Goal: Transaction & Acquisition: Register for event/course

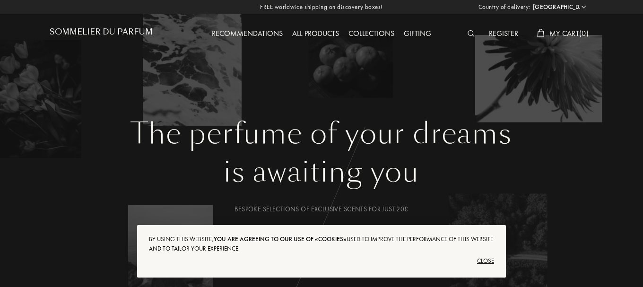
select select "UK"
click at [531, 2] on select "Afghanistan Albania Algeria Andorra Angola Anguilla Antartica Antigua and Barbu…" at bounding box center [559, 6] width 57 height 9
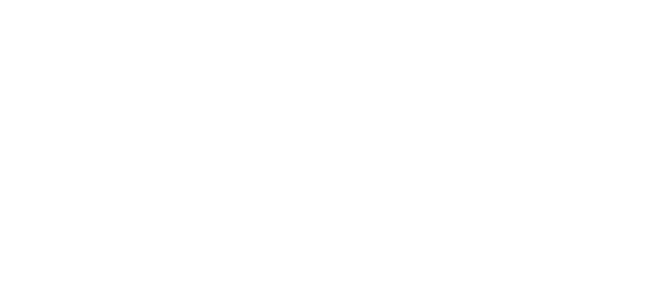
select select "UK"
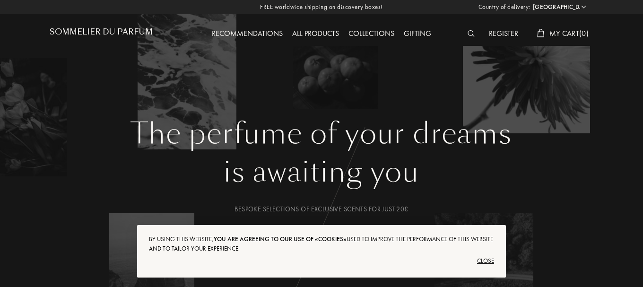
click at [471, 35] on img at bounding box center [471, 33] width 7 height 7
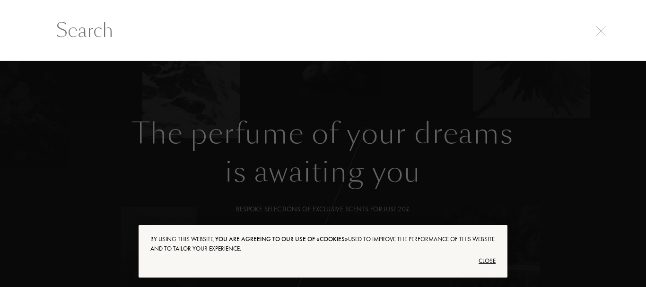
click at [471, 35] on input "text" at bounding box center [323, 30] width 572 height 28
click at [597, 27] on img at bounding box center [601, 31] width 10 height 10
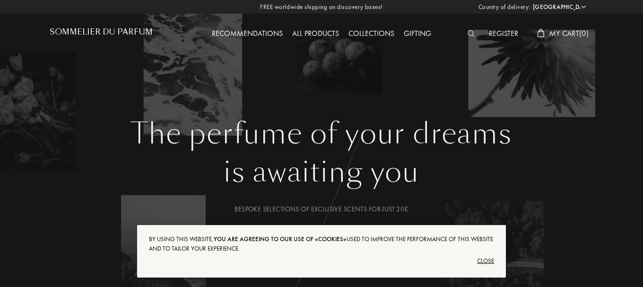
click at [526, 35] on div "Register My Cart ( 0 )" at bounding box center [526, 34] width 136 height 12
click at [512, 35] on div "Register" at bounding box center [503, 34] width 39 height 12
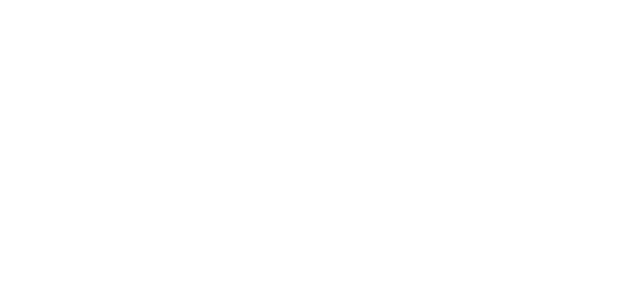
select select "UK"
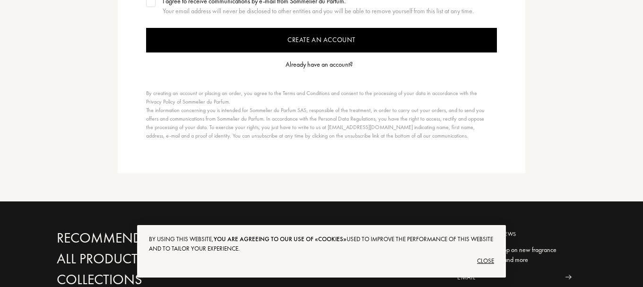
scroll to position [284, 0]
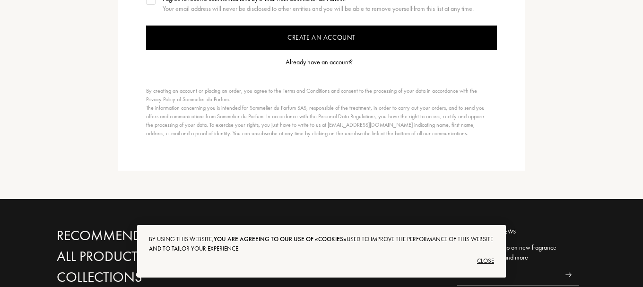
click at [331, 65] on div "Already have an account?" at bounding box center [319, 62] width 67 height 10
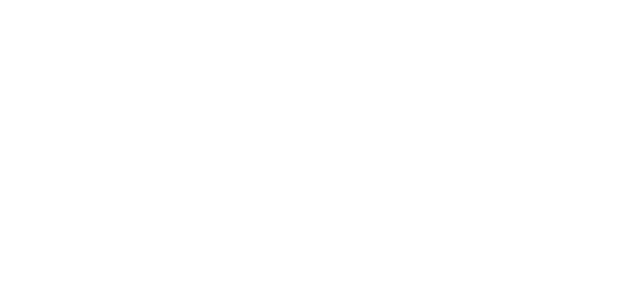
select select "UK"
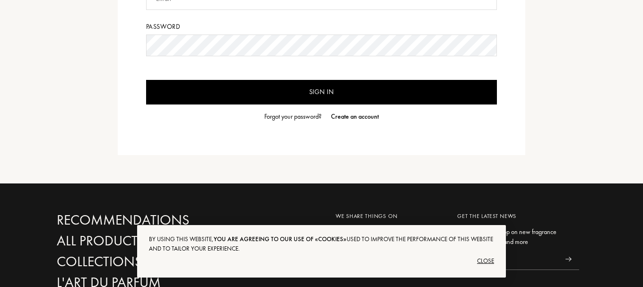
scroll to position [95, 0]
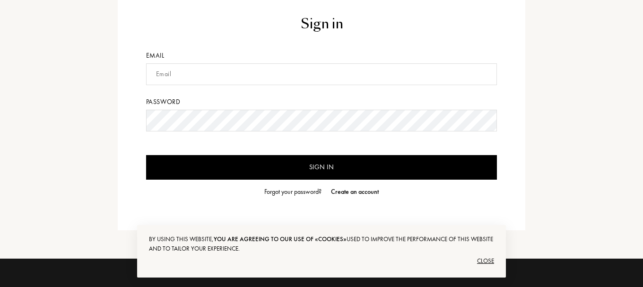
click at [230, 74] on input "text" at bounding box center [321, 74] width 351 height 22
click at [491, 267] on div "Close" at bounding box center [321, 260] width 345 height 15
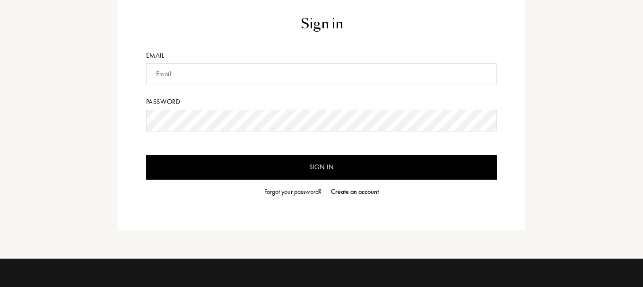
click at [195, 83] on input "text" at bounding box center [321, 74] width 351 height 22
type input "davejoseph426@gmail.com"
click at [146, 155] on input "Sign in" at bounding box center [321, 167] width 351 height 25
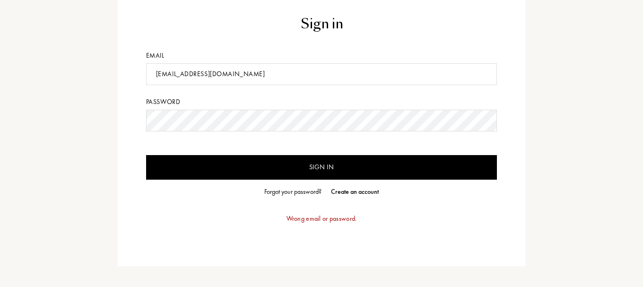
click at [300, 192] on div "Forgot your password?" at bounding box center [292, 192] width 57 height 10
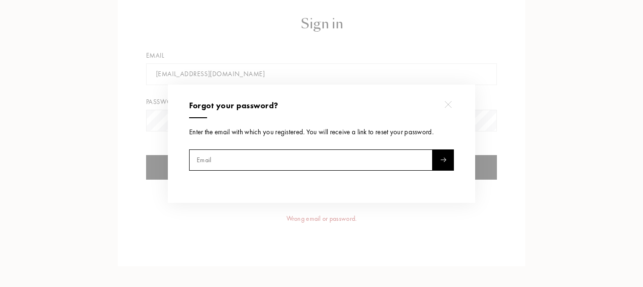
click at [259, 156] on input "text" at bounding box center [311, 159] width 244 height 21
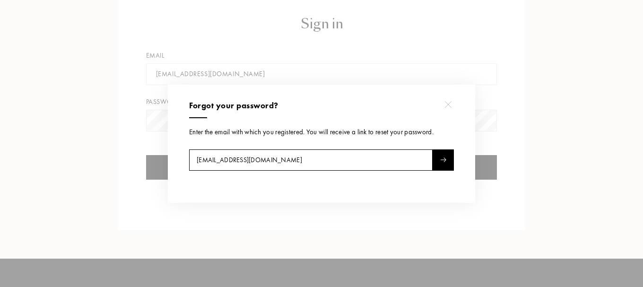
click at [439, 155] on div at bounding box center [443, 159] width 21 height 21
click at [235, 162] on input "davejoseph426@gmail.com" at bounding box center [311, 159] width 244 height 21
click at [443, 161] on img at bounding box center [443, 159] width 6 height 5
drag, startPoint x: 239, startPoint y: 160, endPoint x: 228, endPoint y: 163, distance: 10.8
click at [228, 163] on input "davejoseph4256@gmail.com" at bounding box center [311, 159] width 244 height 21
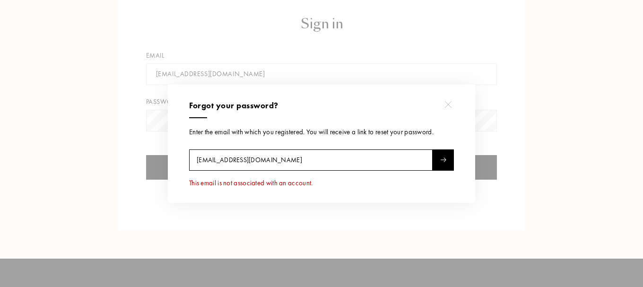
type input "davejoseph848@gmail.com"
click at [444, 148] on div "Forgot your password? Enter the email with which you registered. You will recei…" at bounding box center [321, 144] width 307 height 118
click at [440, 156] on div at bounding box center [443, 159] width 21 height 21
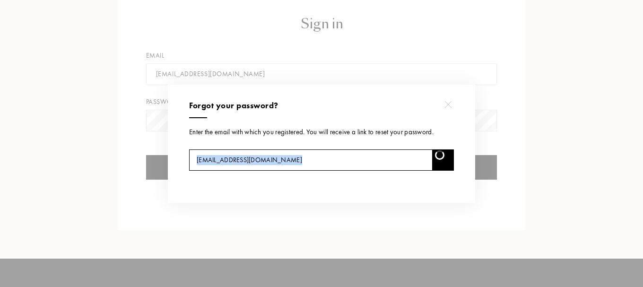
click at [440, 156] on div at bounding box center [443, 159] width 21 height 21
click at [316, 153] on input "davejoseph848@gmail.com" at bounding box center [311, 159] width 244 height 21
click at [238, 158] on input "davejoseph848@gmail.com" at bounding box center [311, 159] width 244 height 21
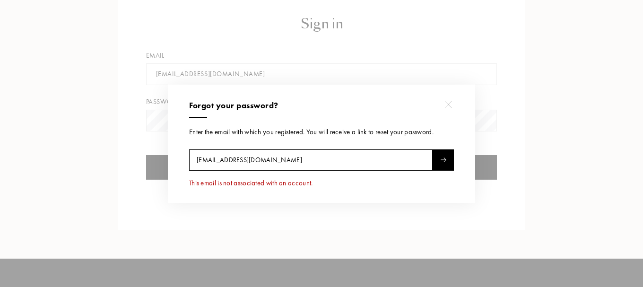
click at [238, 158] on input "davejoseph848@gmail.com" at bounding box center [311, 159] width 244 height 21
click at [236, 159] on input "davejoseph848@gmail.com" at bounding box center [311, 159] width 244 height 21
click at [357, 67] on div at bounding box center [323, 143] width 646 height 287
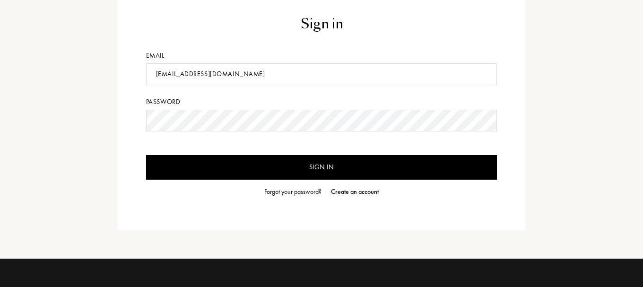
click at [353, 198] on div "Sign in Email davejoseph426@gmail.com Password Sign in Forgot your password? Cr…" at bounding box center [322, 105] width 408 height 249
click at [356, 193] on div "Create an account" at bounding box center [355, 192] width 48 height 10
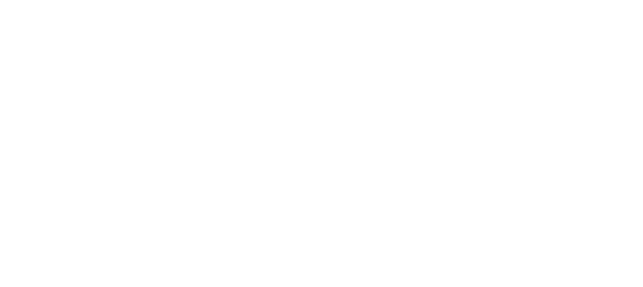
select select "UK"
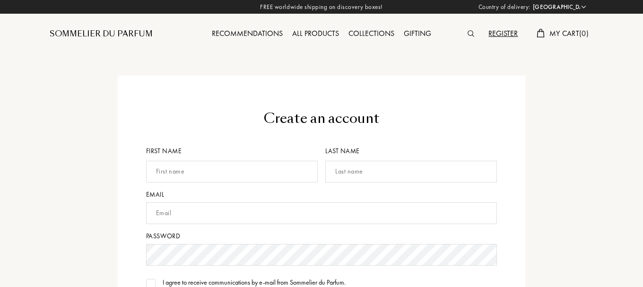
click at [244, 175] on input "text" at bounding box center [232, 172] width 172 height 22
type input "[PERSON_NAME]"
click at [346, 169] on input "text" at bounding box center [411, 172] width 172 height 22
type input "j"
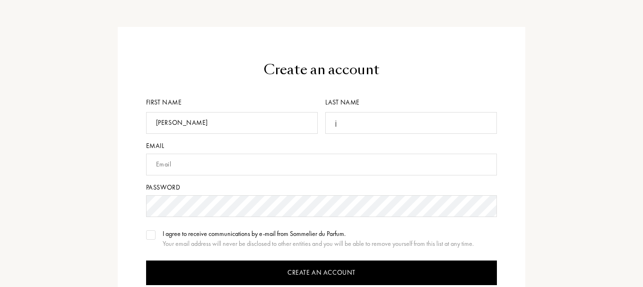
scroll to position [95, 0]
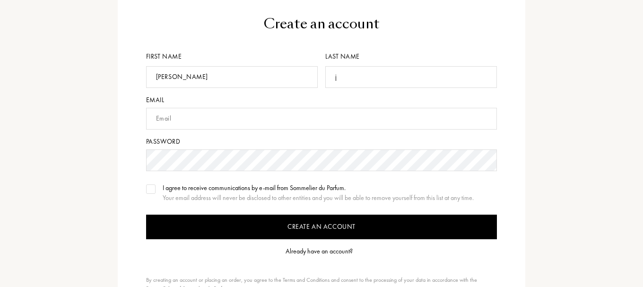
type input "j"
click at [329, 115] on input "text" at bounding box center [321, 119] width 351 height 22
click at [345, 78] on input "j" at bounding box center [411, 77] width 172 height 22
click at [196, 120] on input "text" at bounding box center [321, 119] width 351 height 22
type input "[DOMAIN_NAME]"
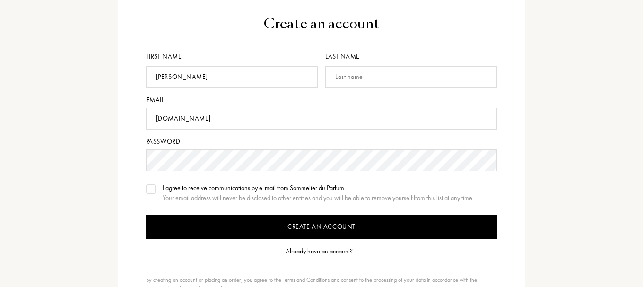
click at [146, 215] on input "Create an account" at bounding box center [321, 227] width 351 height 25
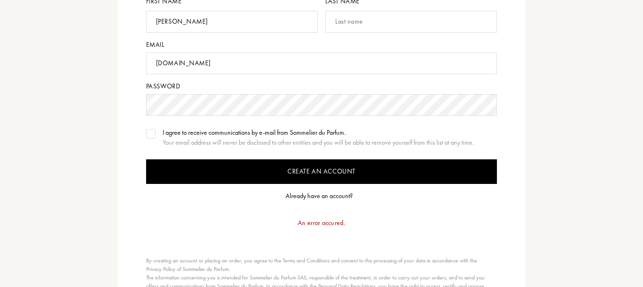
scroll to position [189, 0]
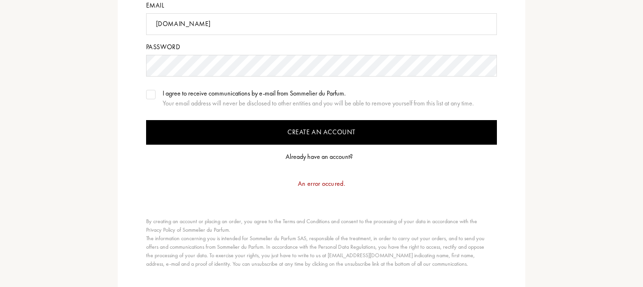
click at [313, 130] on input "Create an account" at bounding box center [321, 132] width 351 height 25
click at [310, 124] on input "Create an account" at bounding box center [321, 132] width 351 height 25
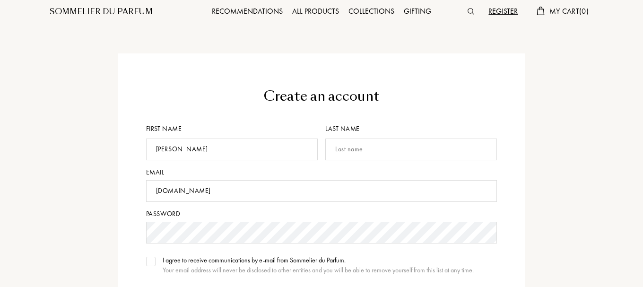
scroll to position [0, 0]
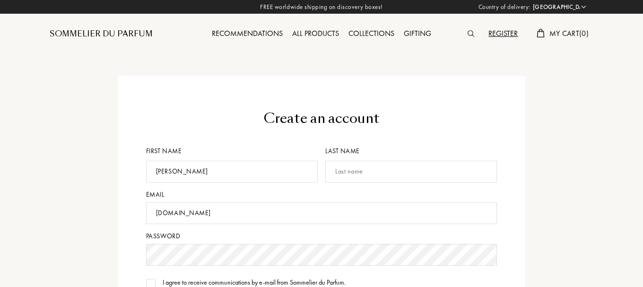
click at [341, 166] on input "text" at bounding box center [411, 172] width 172 height 22
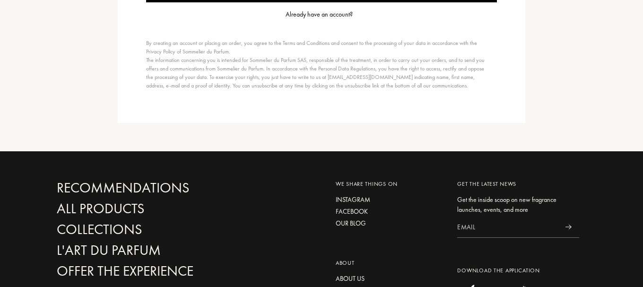
scroll to position [236, 0]
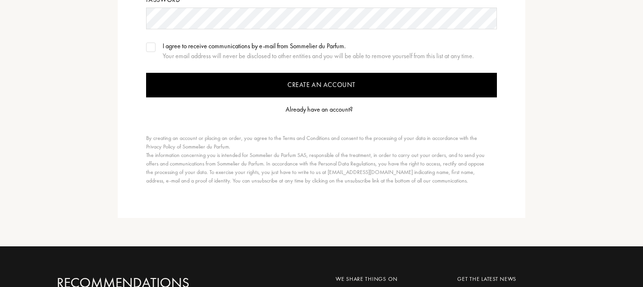
type input "j"
click at [329, 88] on input "Create an account" at bounding box center [321, 85] width 351 height 25
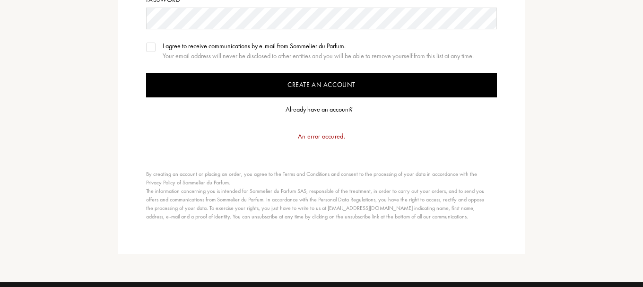
click at [329, 88] on input "Create an account" at bounding box center [321, 85] width 351 height 25
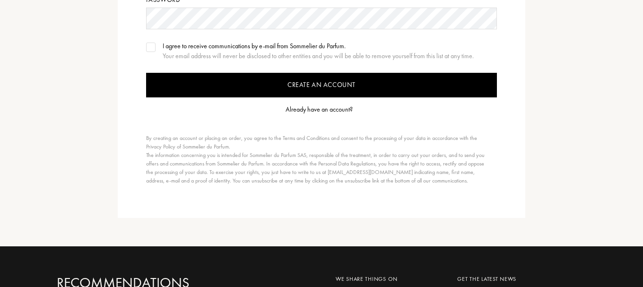
click at [329, 88] on input "Create an account" at bounding box center [321, 85] width 351 height 25
click at [158, 47] on div "I agree to receive communications by e-mail from Sommelier du Parfum. Your emai…" at bounding box center [321, 51] width 351 height 20
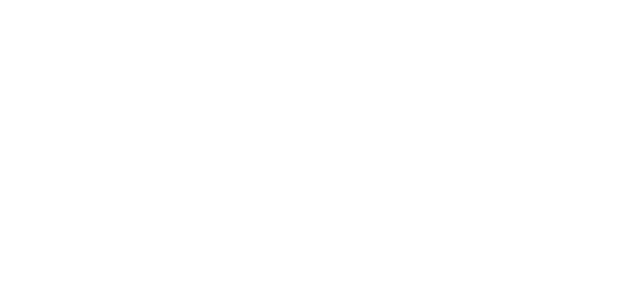
select select "UK"
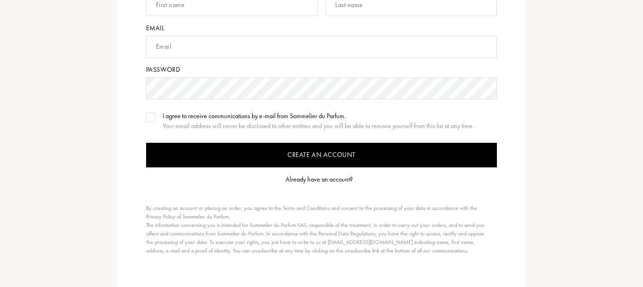
scroll to position [94, 0]
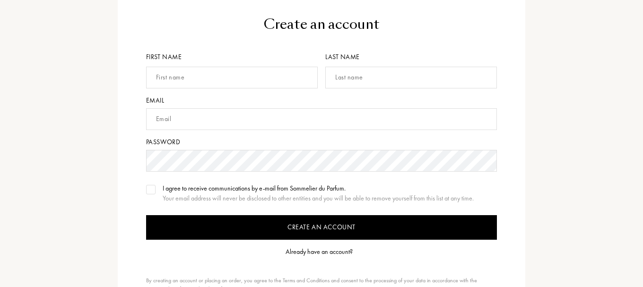
click at [234, 81] on input "text" at bounding box center [232, 78] width 172 height 22
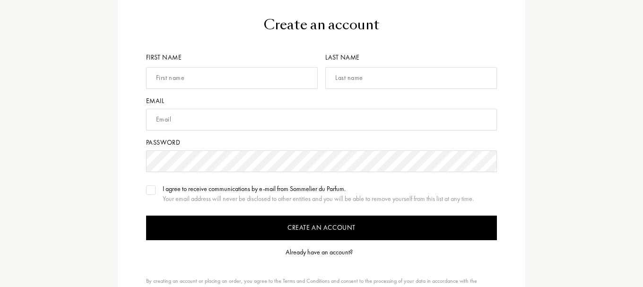
scroll to position [189, 0]
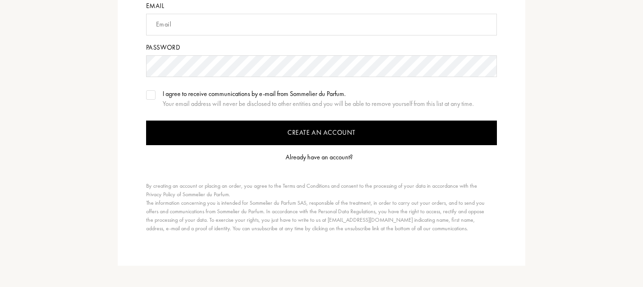
click at [295, 144] on input "Create an account" at bounding box center [321, 133] width 351 height 25
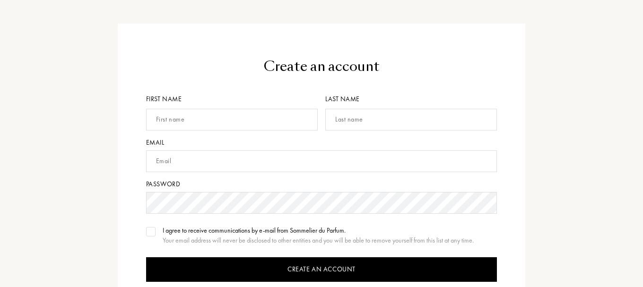
scroll to position [0, 0]
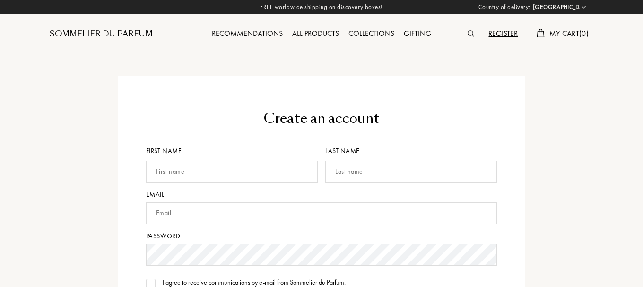
click at [409, 37] on div "Gifting" at bounding box center [417, 34] width 37 height 12
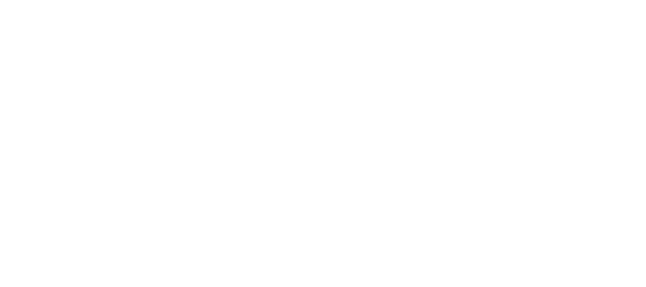
select select "UK"
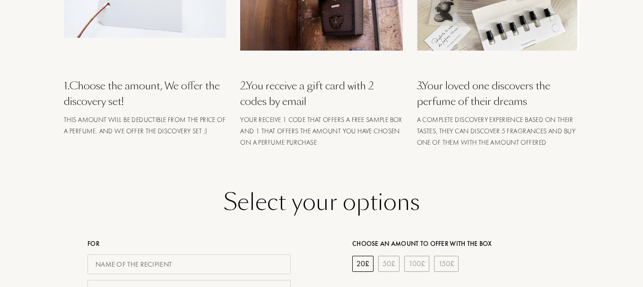
scroll to position [567, 0]
